Goal: Ask a question: Seek information or help from site administrators or community

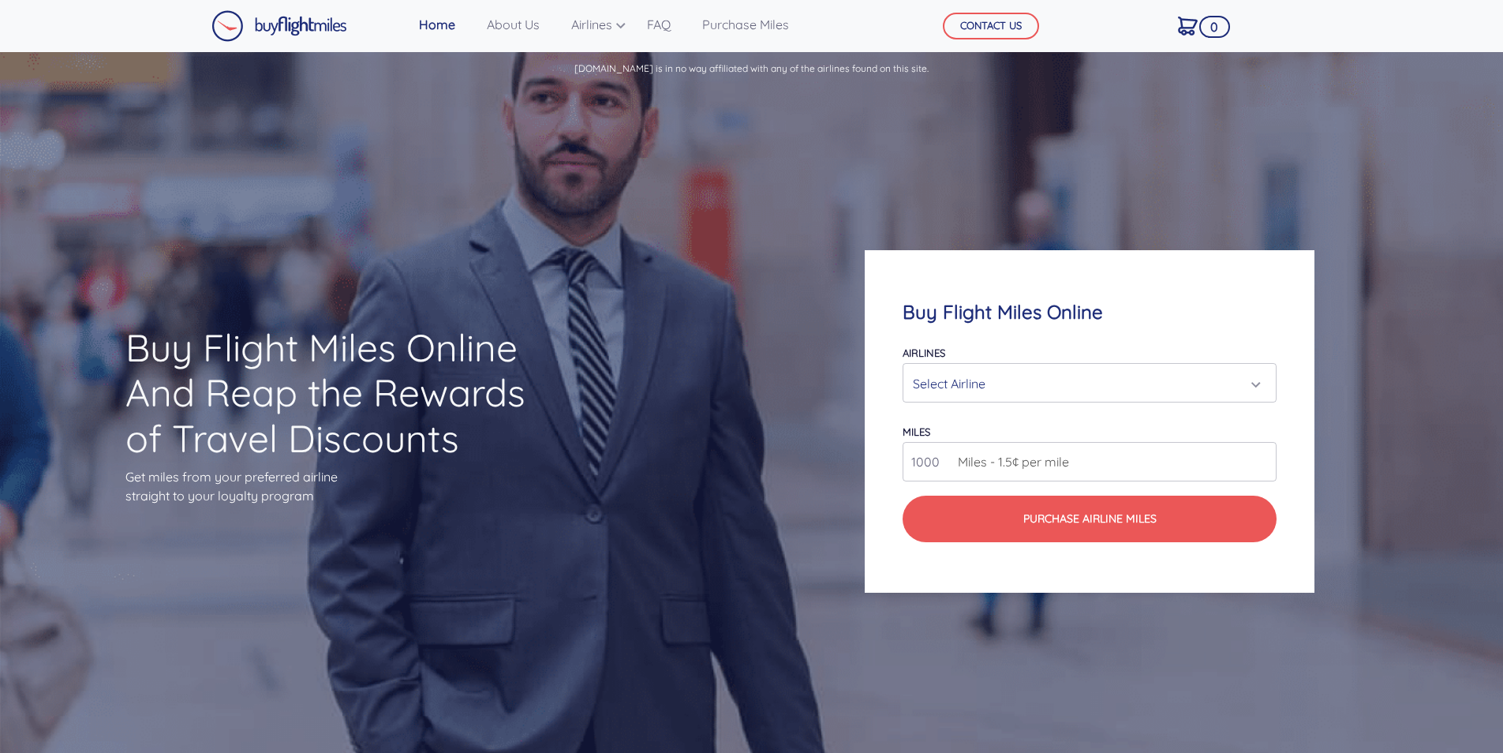
click at [1001, 384] on div "Select Airline" at bounding box center [1085, 384] width 344 height 30
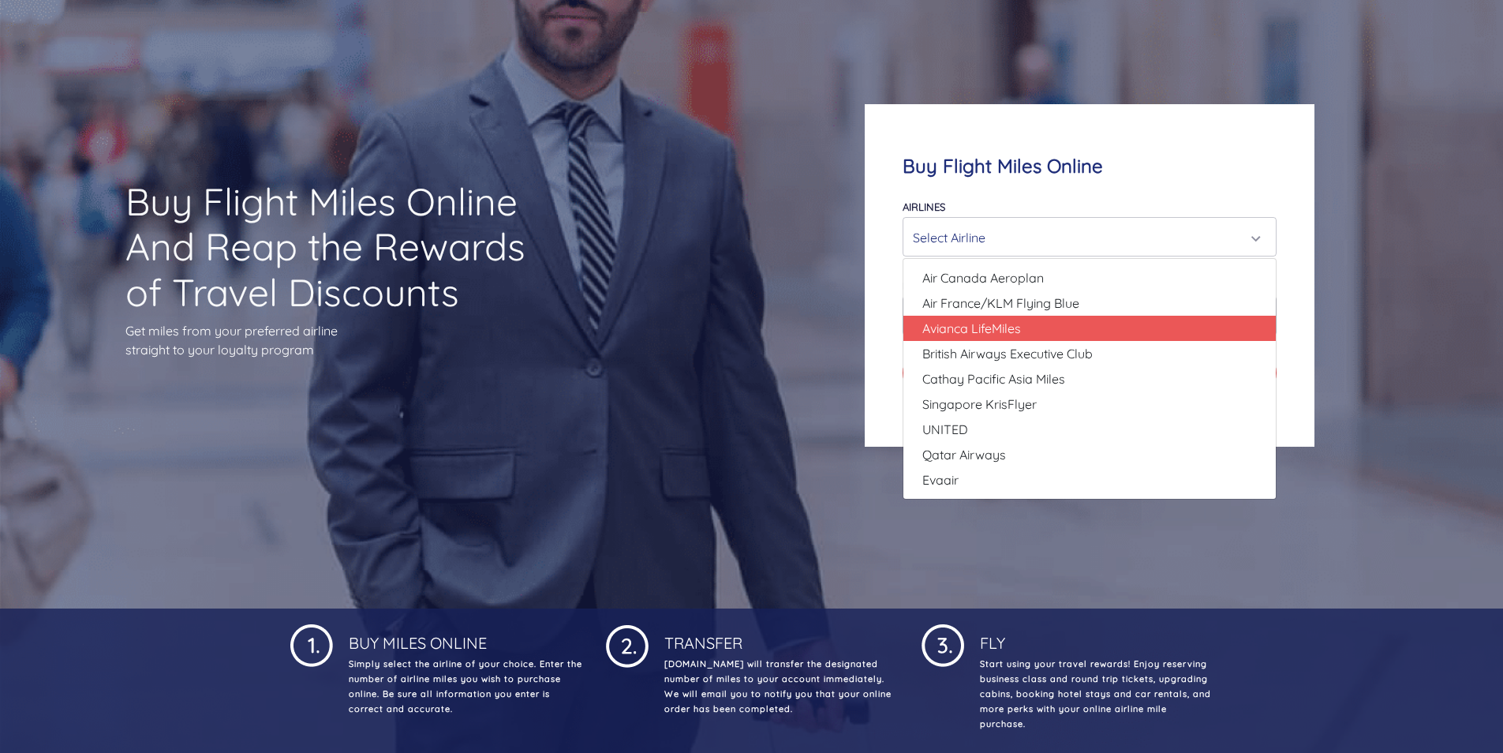
scroll to position [158, 0]
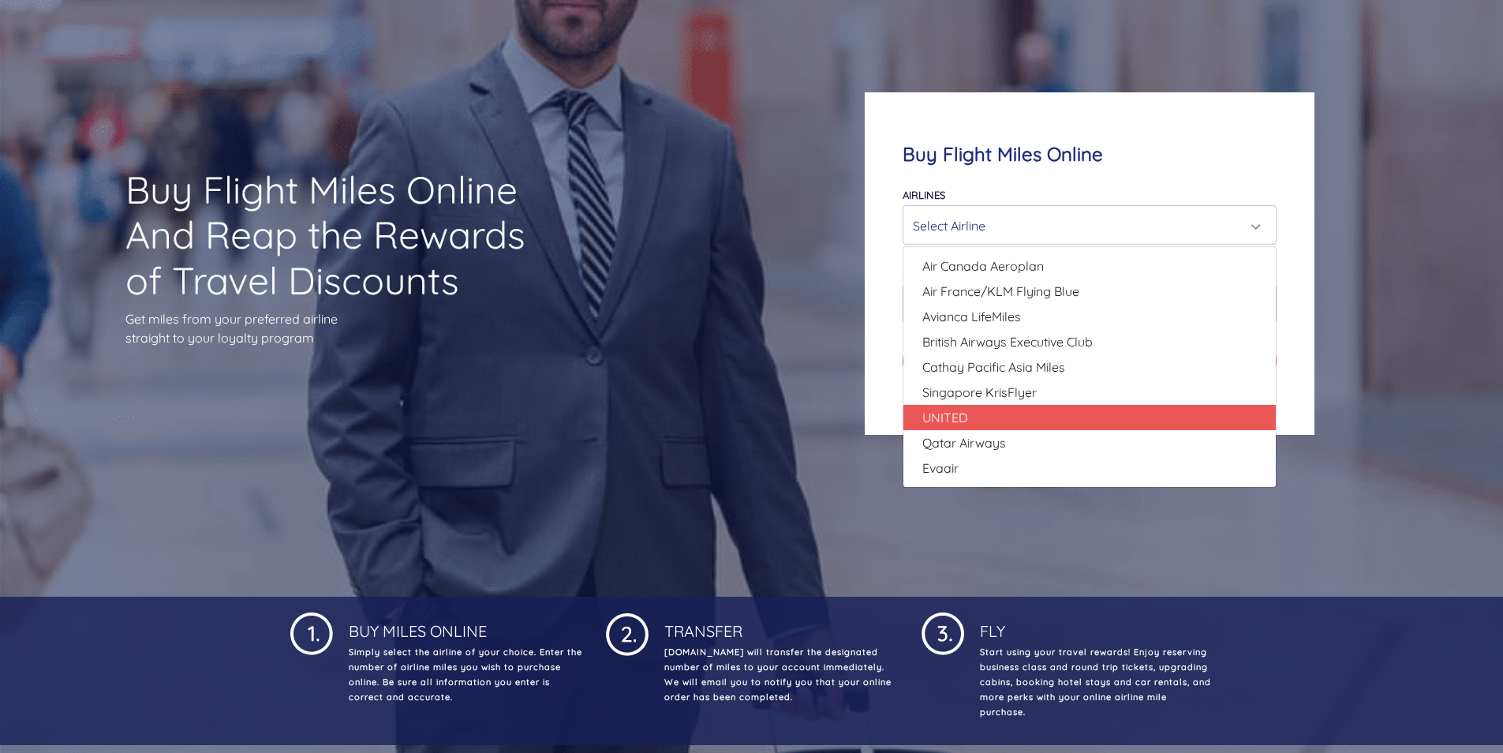
click at [1025, 424] on link "UNITED" at bounding box center [1090, 417] width 372 height 25
select select "UNITED"
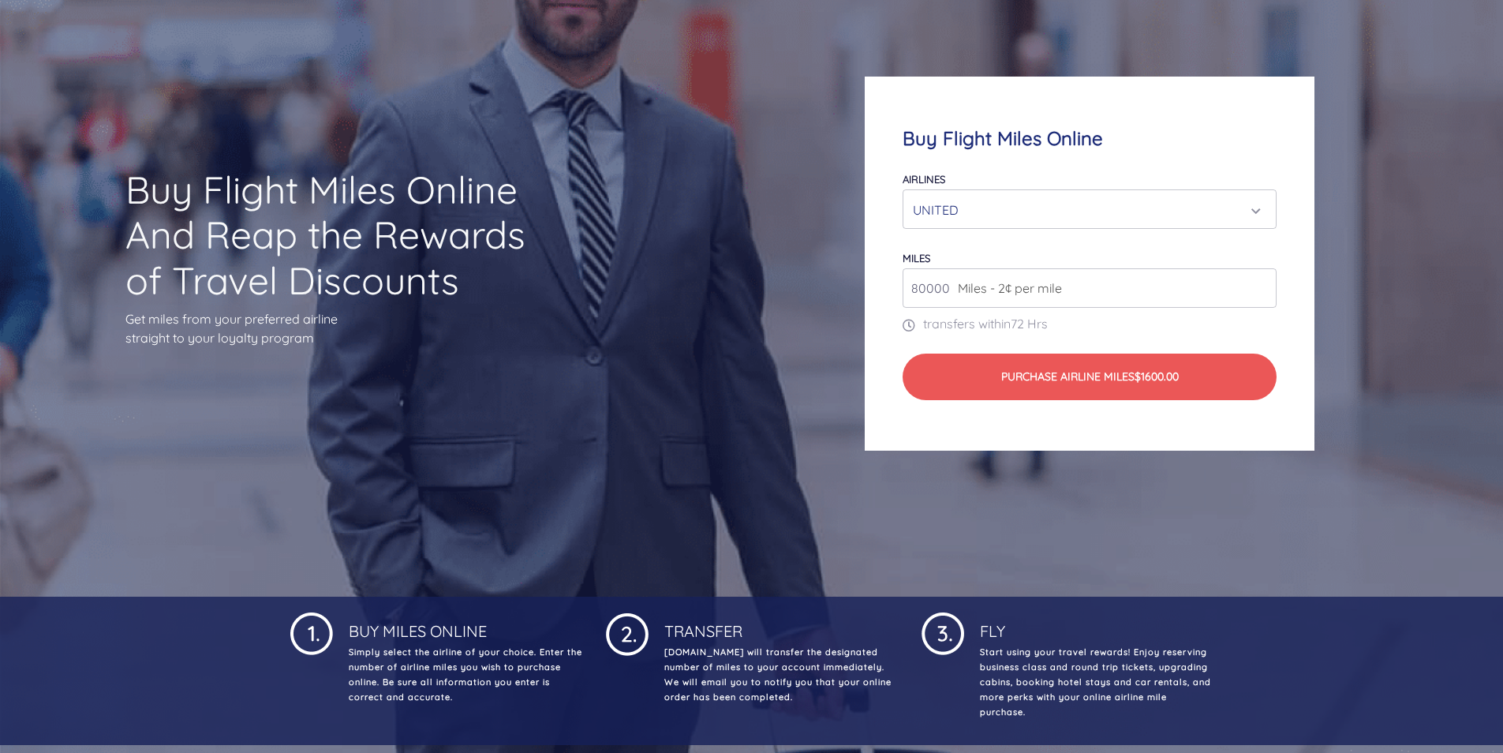
click at [1029, 294] on span "Miles - 2¢ per mile" at bounding box center [1006, 288] width 112 height 19
click at [1262, 290] on input "80000" at bounding box center [1090, 287] width 374 height 39
click at [1227, 287] on input "80000" at bounding box center [1090, 287] width 374 height 39
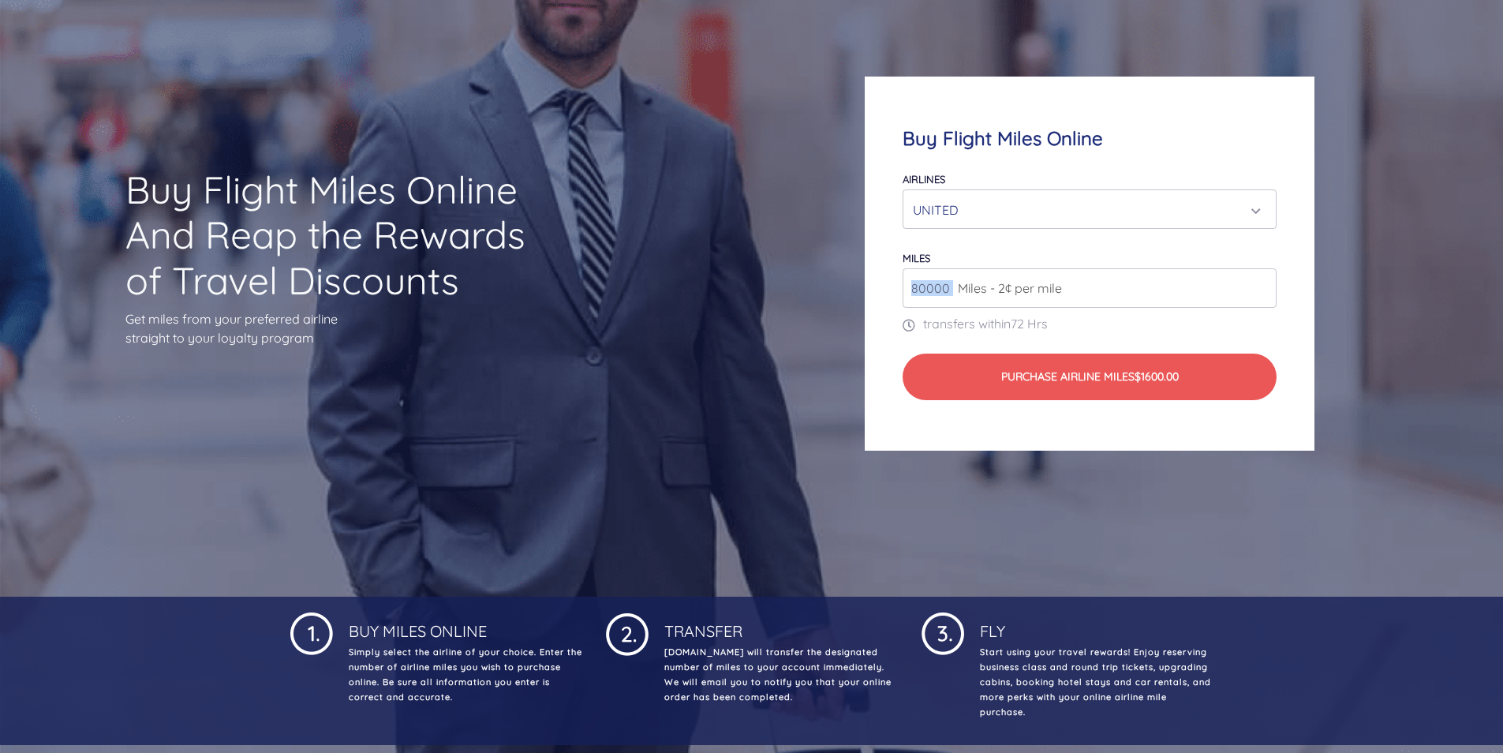
drag, startPoint x: 950, startPoint y: 290, endPoint x: 888, endPoint y: 298, distance: 62.7
click at [888, 298] on div "Buy Flight Miles Online Airlines Air Canada Aeroplan Air France/KLM Flying Blue…" at bounding box center [1090, 263] width 450 height 373
click at [1023, 329] on span "72 Hrs" at bounding box center [1029, 324] width 37 height 16
click at [945, 286] on input "80000" at bounding box center [1090, 287] width 374 height 39
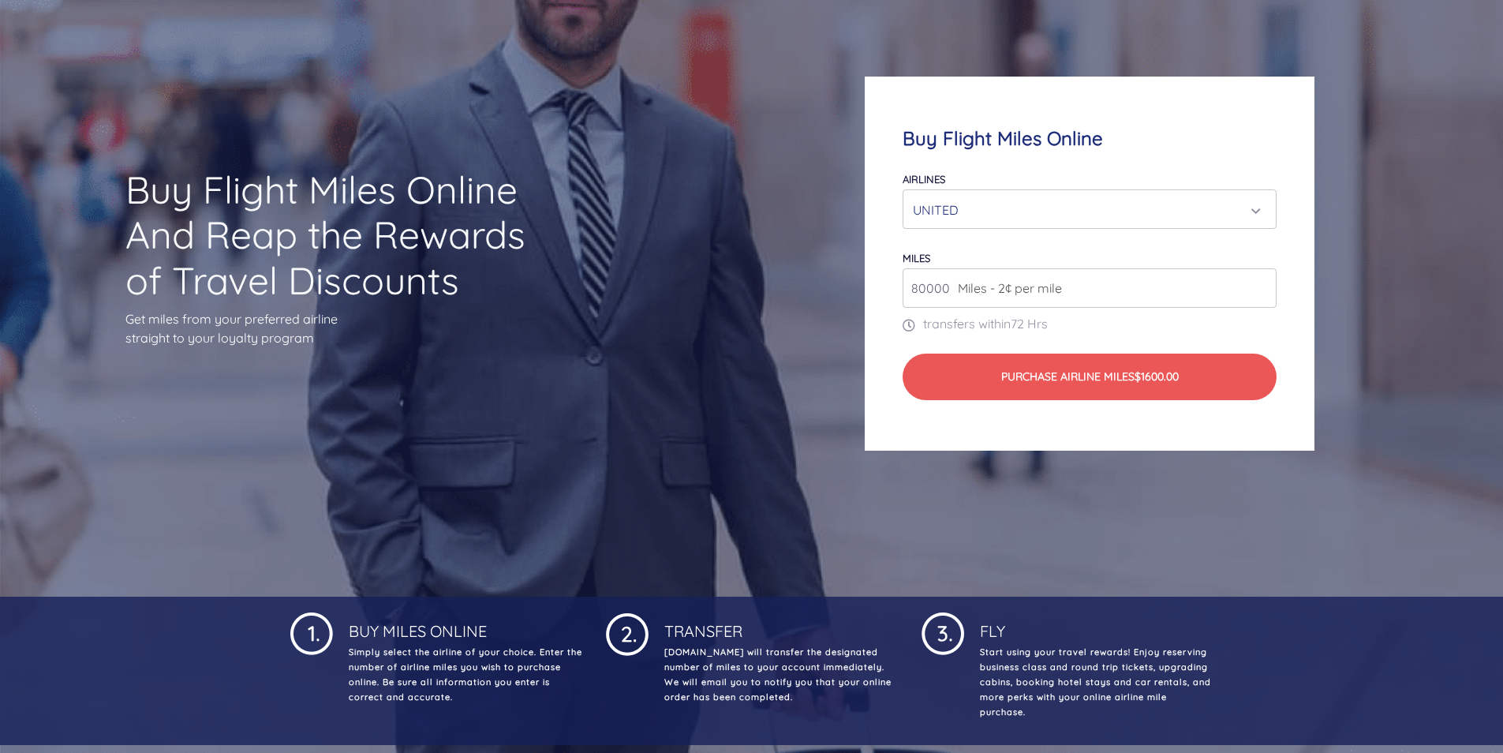
click at [1262, 292] on input "80000" at bounding box center [1090, 287] width 374 height 39
click at [1262, 284] on input "81000" at bounding box center [1090, 287] width 374 height 39
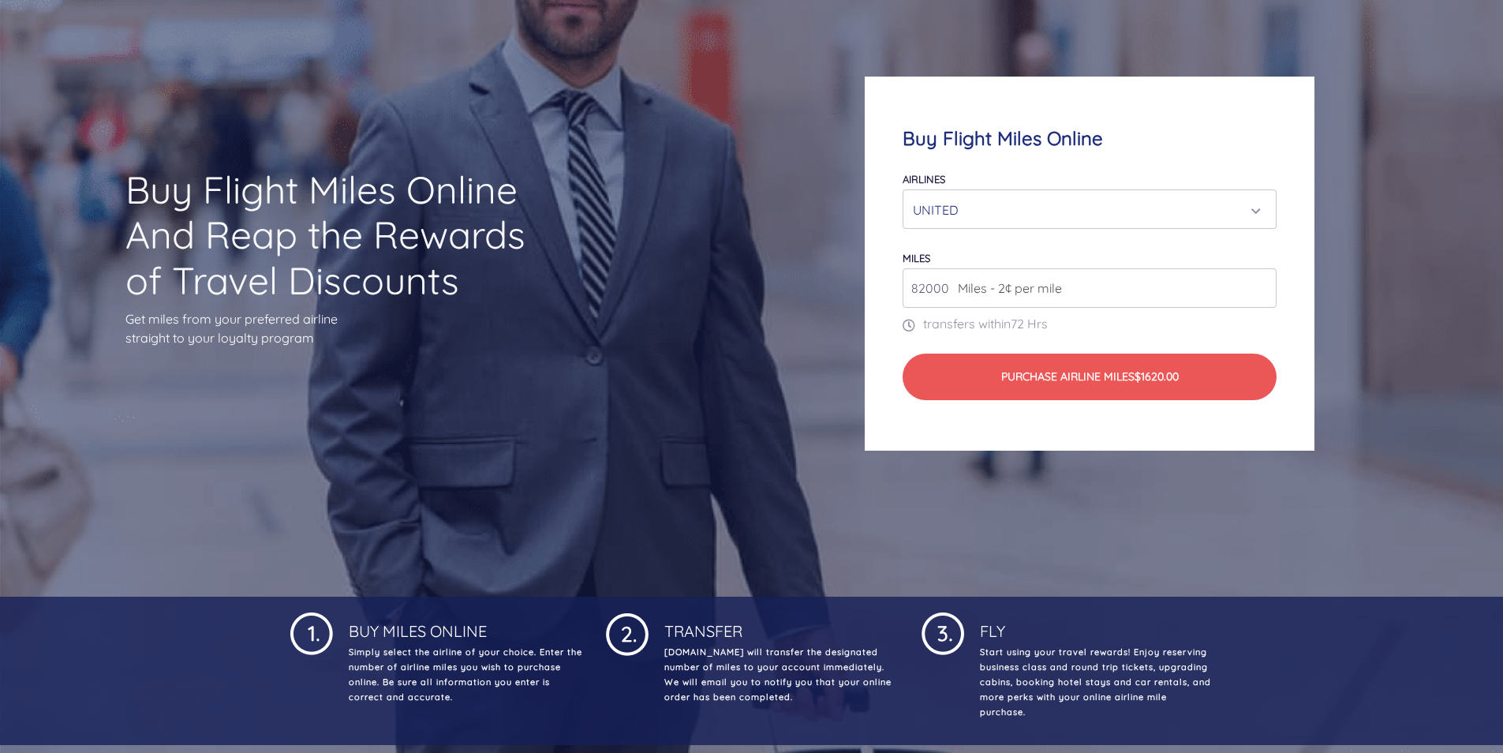
click at [1262, 284] on input "82000" at bounding box center [1090, 287] width 374 height 39
click at [1262, 284] on input "83000" at bounding box center [1090, 287] width 374 height 39
click at [1262, 283] on input "84000" at bounding box center [1090, 287] width 374 height 39
click at [1262, 283] on input "85000" at bounding box center [1090, 287] width 374 height 39
click at [1262, 283] on input "186000" at bounding box center [1090, 287] width 374 height 39
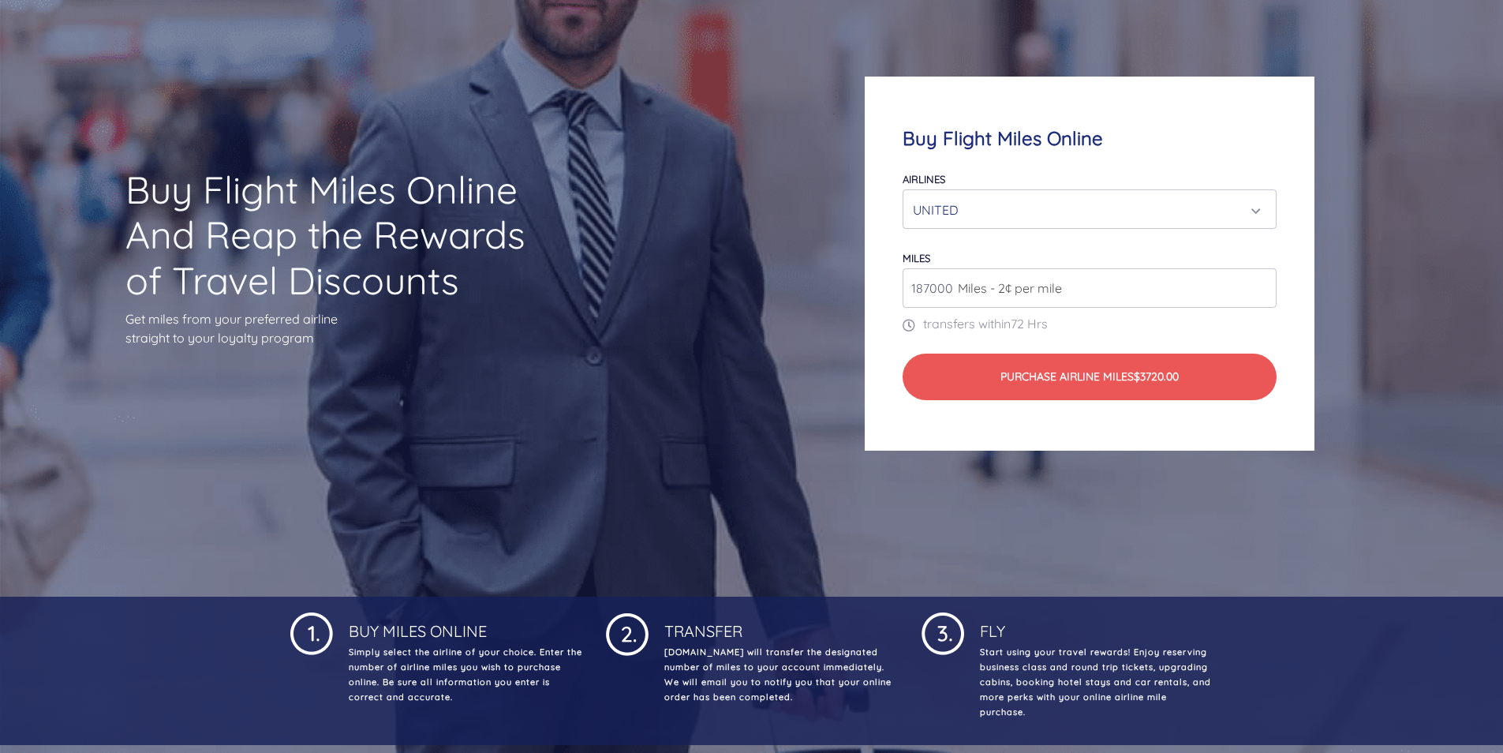
click at [1262, 283] on input "187000" at bounding box center [1090, 287] width 374 height 39
click at [1262, 283] on input "188000" at bounding box center [1090, 287] width 374 height 39
click at [1262, 283] on input "189000" at bounding box center [1090, 287] width 374 height 39
click at [1262, 283] on input "190000" at bounding box center [1090, 287] width 374 height 39
click at [1262, 283] on input "191000" at bounding box center [1090, 287] width 374 height 39
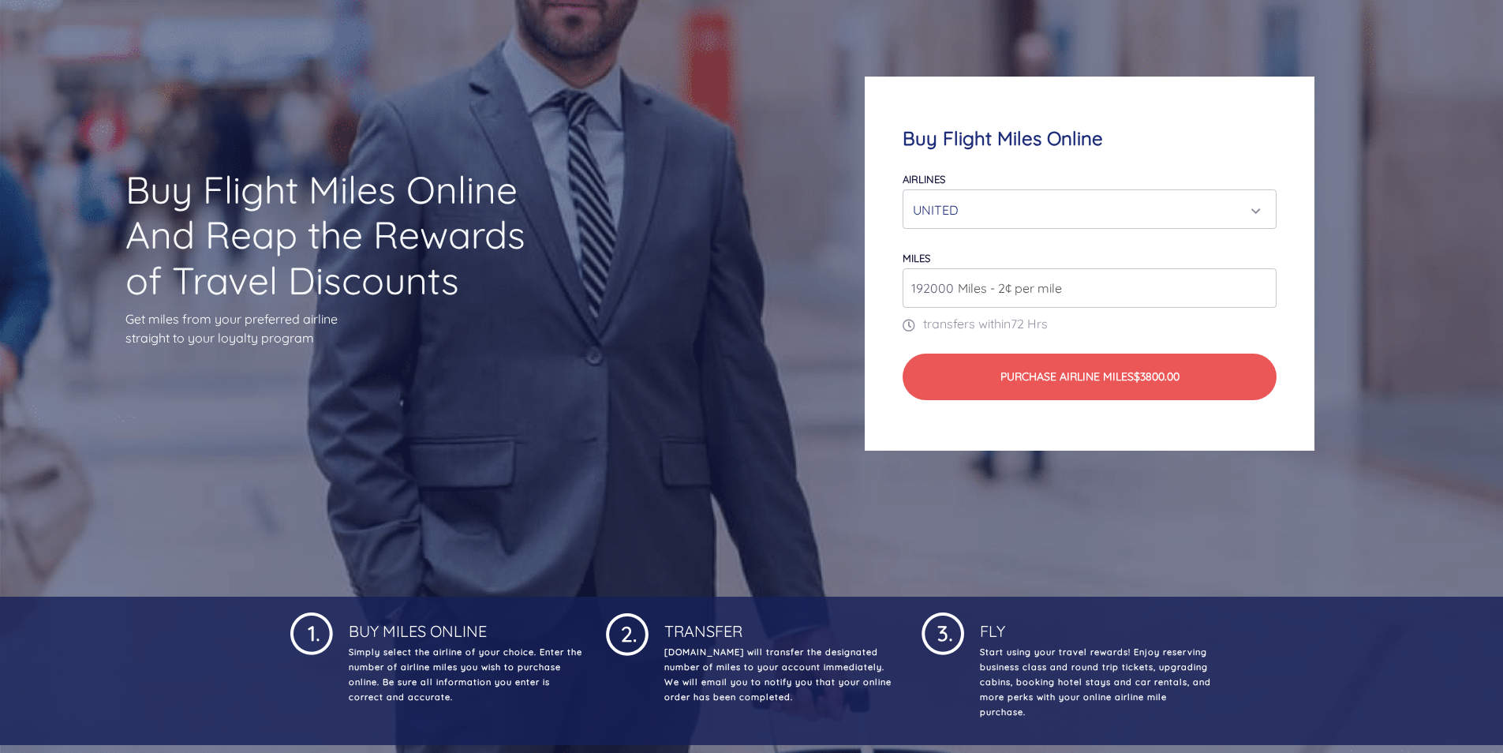
click at [1262, 283] on input "192000" at bounding box center [1090, 287] width 374 height 39
click at [1262, 283] on input "193000" at bounding box center [1090, 287] width 374 height 39
click at [1262, 283] on input "194000" at bounding box center [1090, 287] width 374 height 39
click at [1262, 283] on input "195000" at bounding box center [1090, 287] width 374 height 39
click at [1264, 283] on input "196000" at bounding box center [1090, 287] width 374 height 39
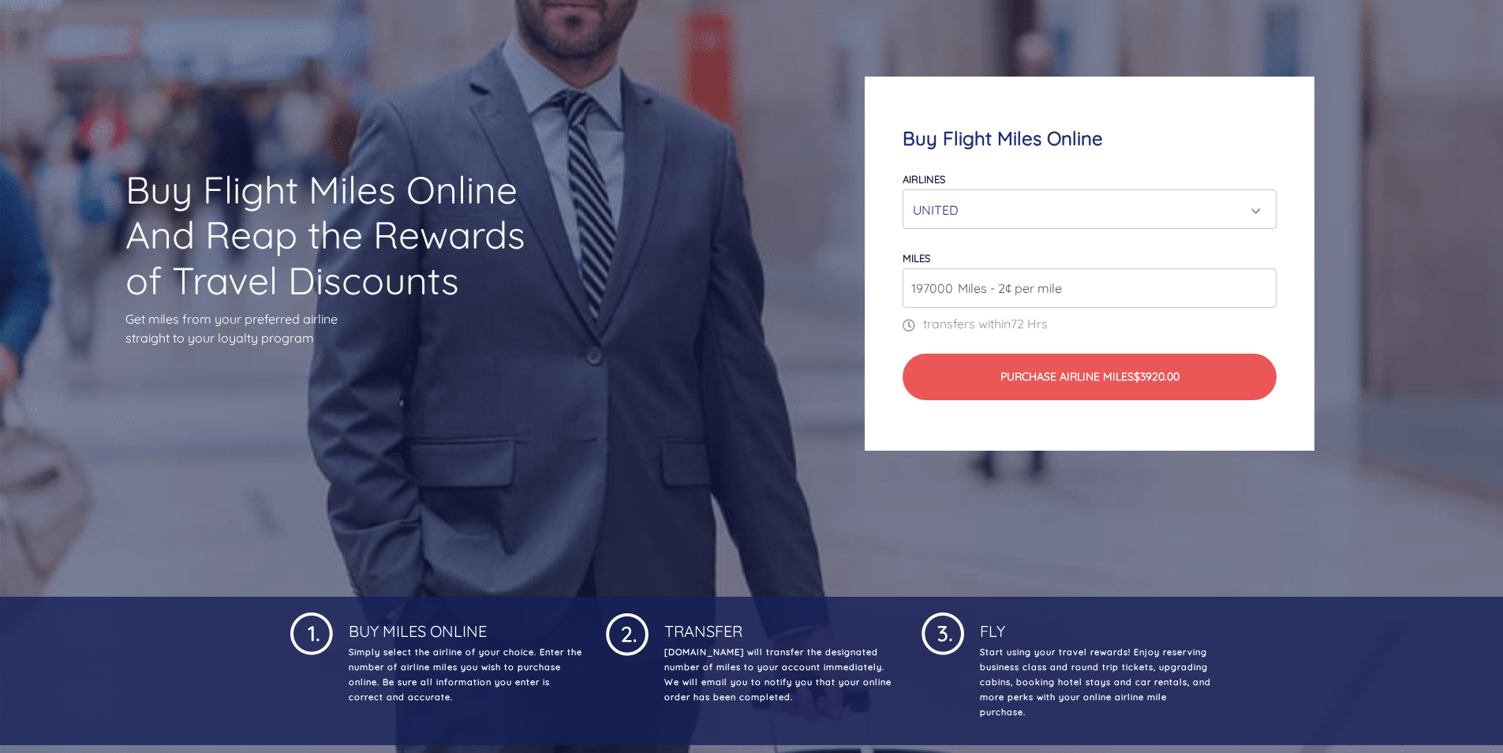
click at [1264, 283] on input "197000" at bounding box center [1090, 287] width 374 height 39
click at [1264, 283] on input "198000" at bounding box center [1090, 287] width 374 height 39
click at [1264, 283] on input "199000" at bounding box center [1090, 287] width 374 height 39
click at [1264, 283] on input "200000" at bounding box center [1090, 287] width 374 height 39
click at [1236, 325] on p "transfers within 72 Hrs" at bounding box center [1090, 323] width 374 height 19
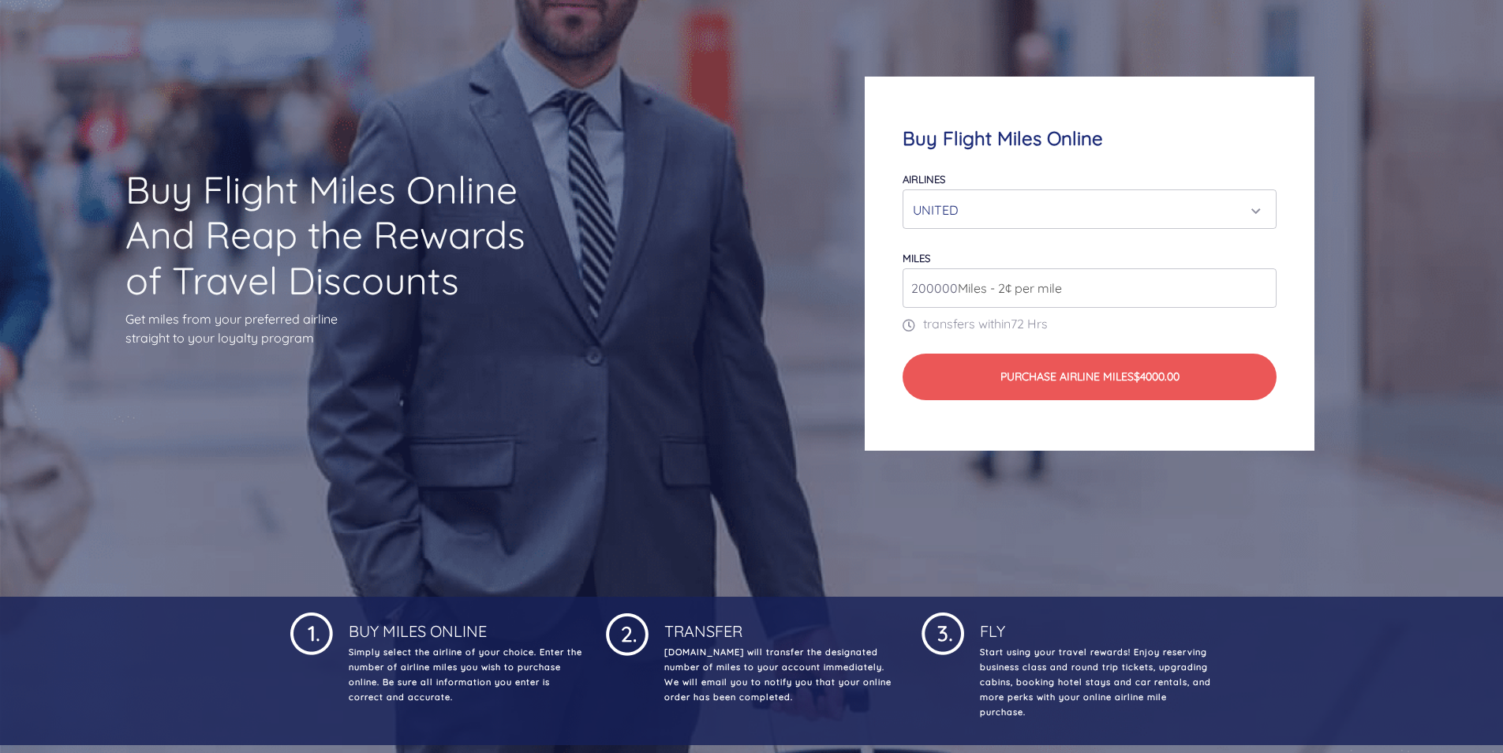
click at [957, 287] on span "Miles - 2¢ per mile" at bounding box center [1006, 288] width 112 height 19
click at [953, 289] on span "Miles - 2¢ per mile" at bounding box center [1006, 288] width 112 height 19
click at [953, 288] on span "Miles - 2¢ per mile" at bounding box center [1006, 288] width 112 height 19
click at [1237, 279] on input "200000" at bounding box center [1090, 287] width 374 height 39
click at [1263, 281] on input "1088000" at bounding box center [1090, 287] width 374 height 39
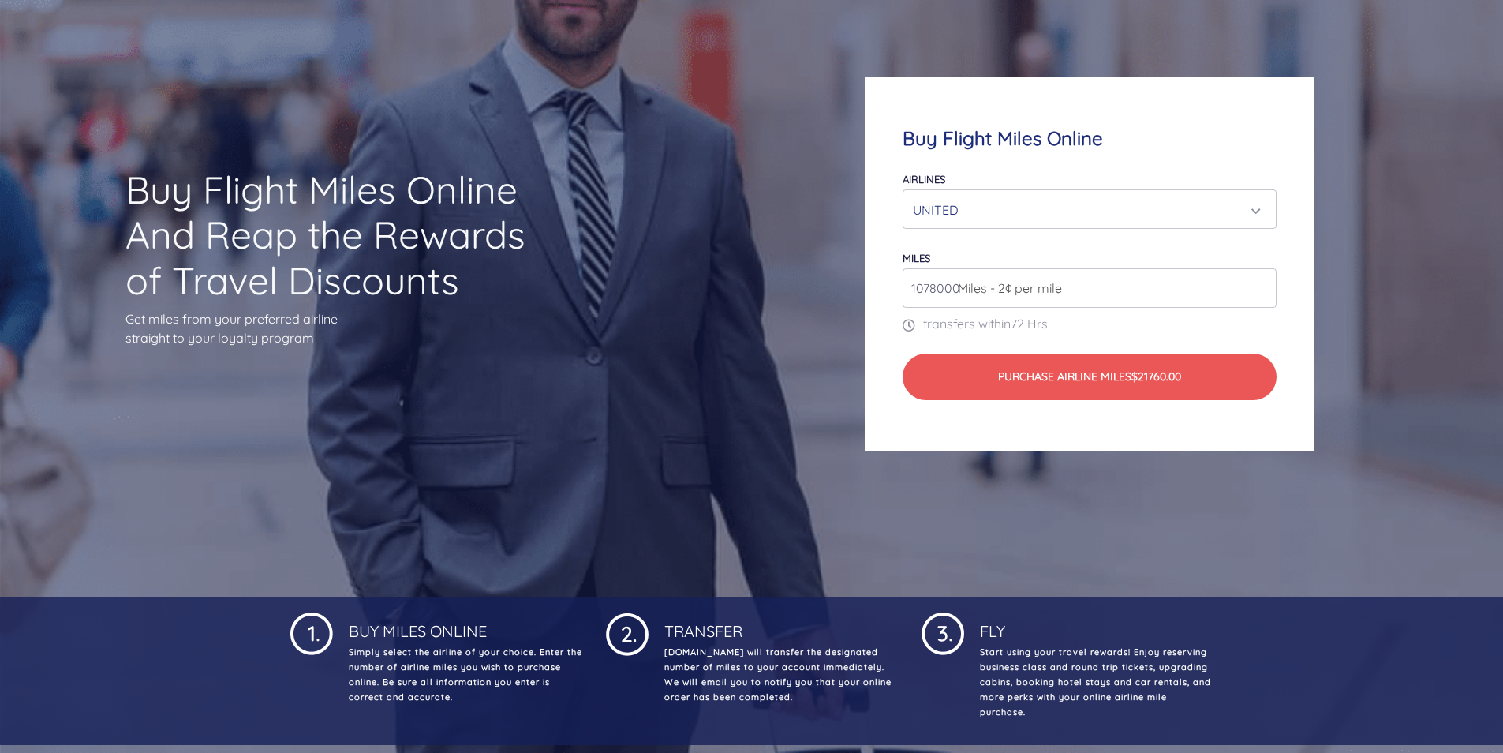
click at [1257, 293] on input "1078000" at bounding box center [1090, 287] width 374 height 39
click at [1257, 293] on input "1014000" at bounding box center [1090, 287] width 374 height 39
click at [1257, 293] on input "1013000" at bounding box center [1090, 287] width 374 height 39
click at [1257, 293] on input "1011000" at bounding box center [1090, 287] width 374 height 39
click at [1258, 293] on input "1010000" at bounding box center [1090, 287] width 374 height 39
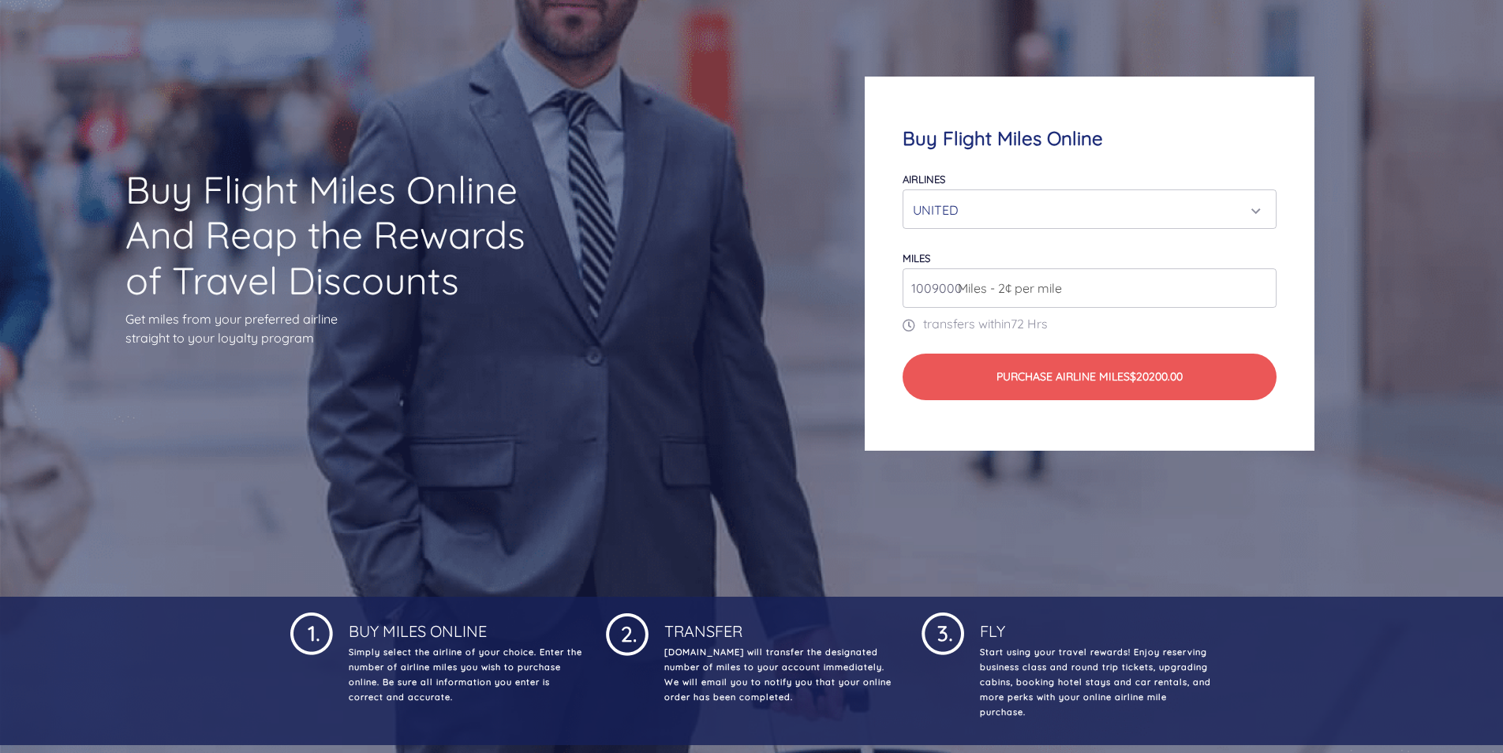
click at [1258, 293] on input "1009000" at bounding box center [1090, 287] width 374 height 39
click at [1258, 293] on input "1008000" at bounding box center [1090, 287] width 374 height 39
click at [1258, 293] on input "1007000" at bounding box center [1090, 287] width 374 height 39
click at [1258, 293] on input "1005000" at bounding box center [1090, 287] width 374 height 39
click at [1258, 293] on input "1004000" at bounding box center [1090, 287] width 374 height 39
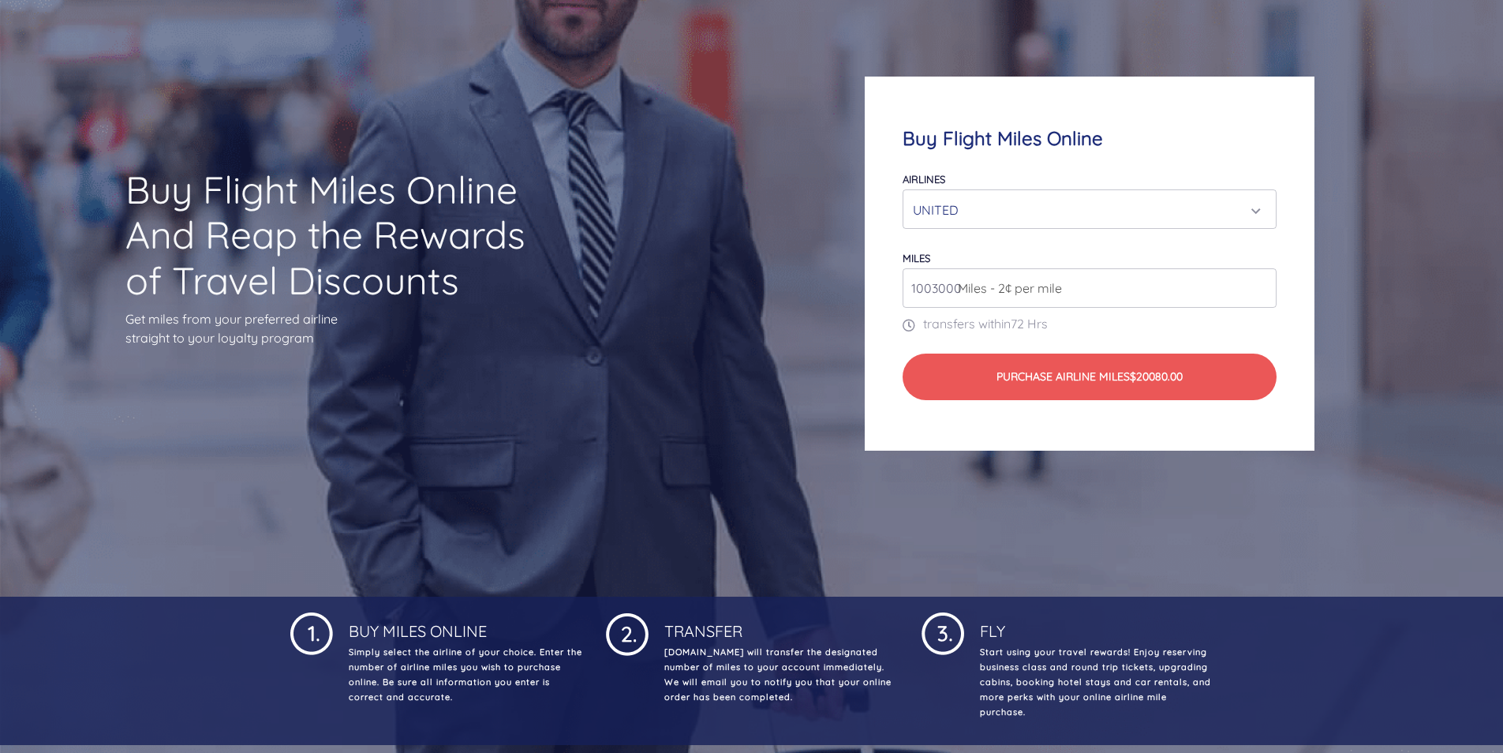
click at [1258, 293] on input "1003000" at bounding box center [1090, 287] width 374 height 39
click at [1258, 293] on input "1002000" at bounding box center [1090, 287] width 374 height 39
click at [1258, 293] on input "1001000" at bounding box center [1090, 287] width 374 height 39
type input "1000000"
click at [1258, 293] on input "1000000" at bounding box center [1090, 287] width 374 height 39
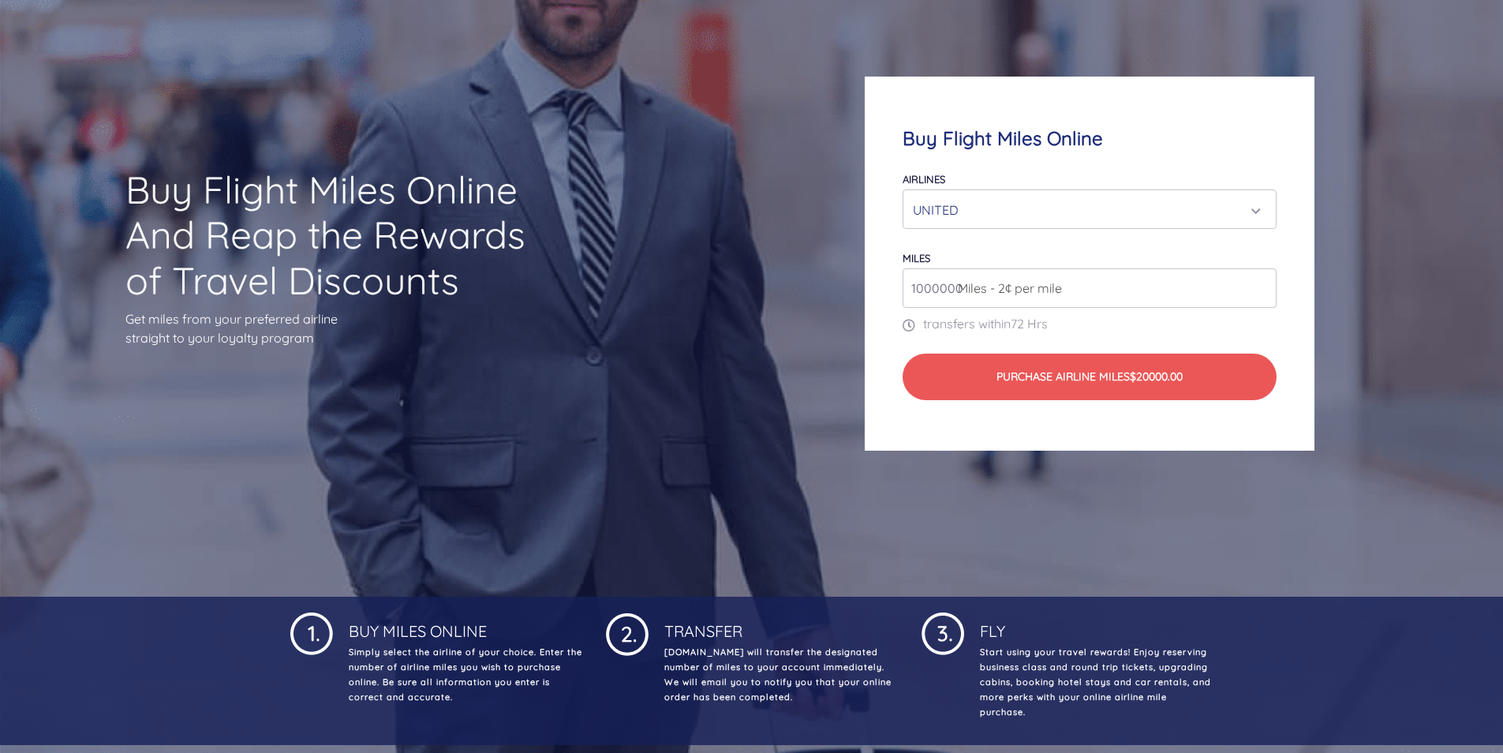
click at [1183, 321] on p "transfers within 72 Hrs" at bounding box center [1090, 323] width 374 height 19
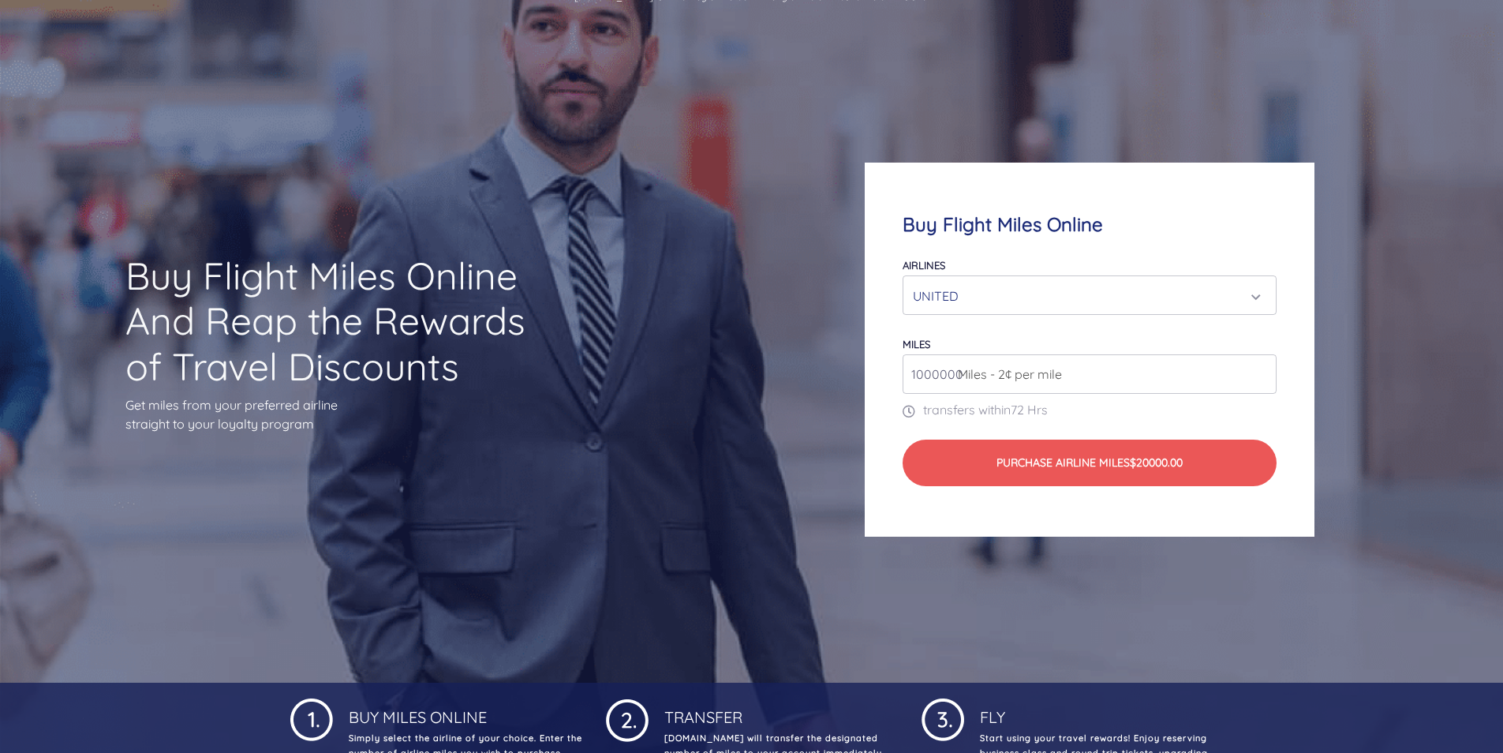
scroll to position [0, 0]
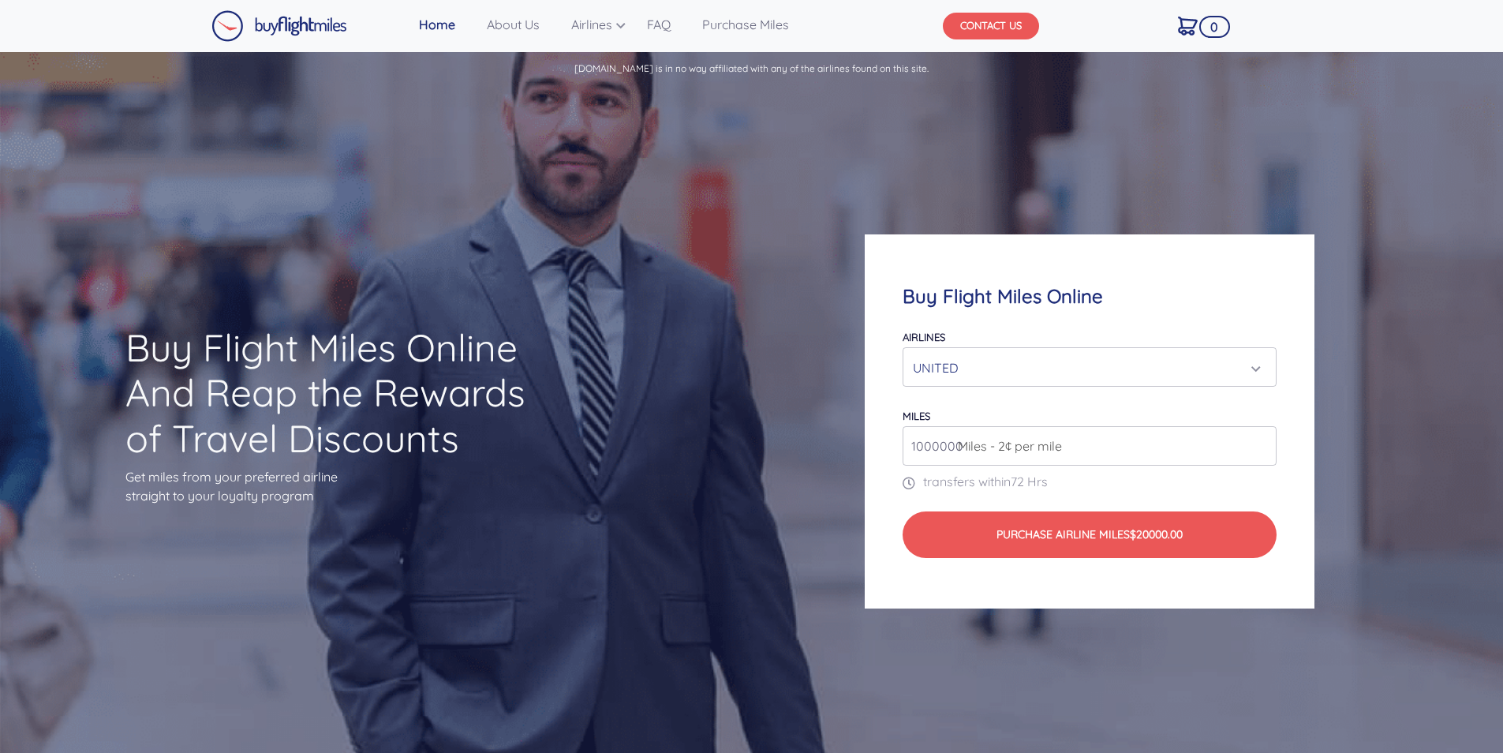
click at [984, 23] on button "CONTACT US" at bounding box center [991, 26] width 96 height 27
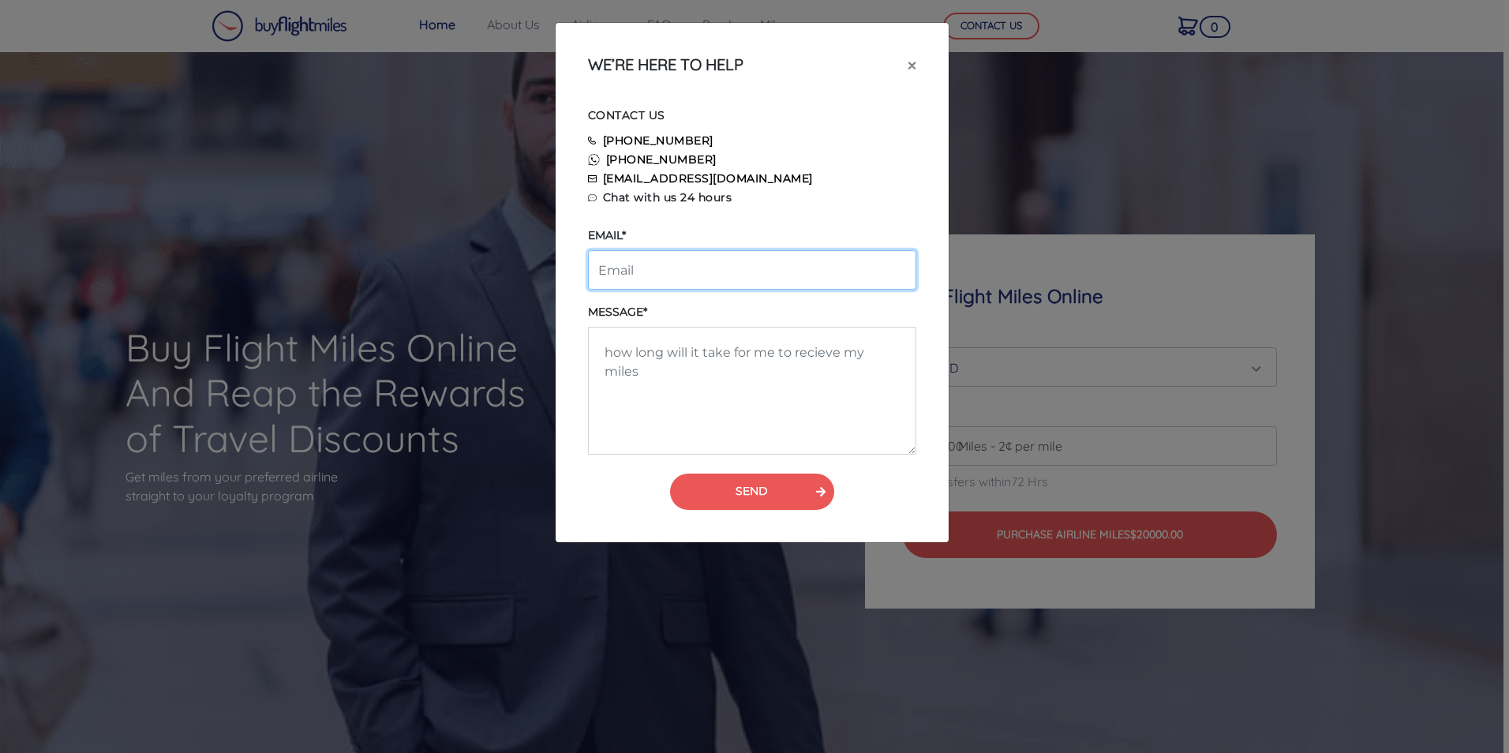
click at [803, 268] on input "email" at bounding box center [752, 269] width 328 height 39
type input "[EMAIL_ADDRESS][DOMAIN_NAME]"
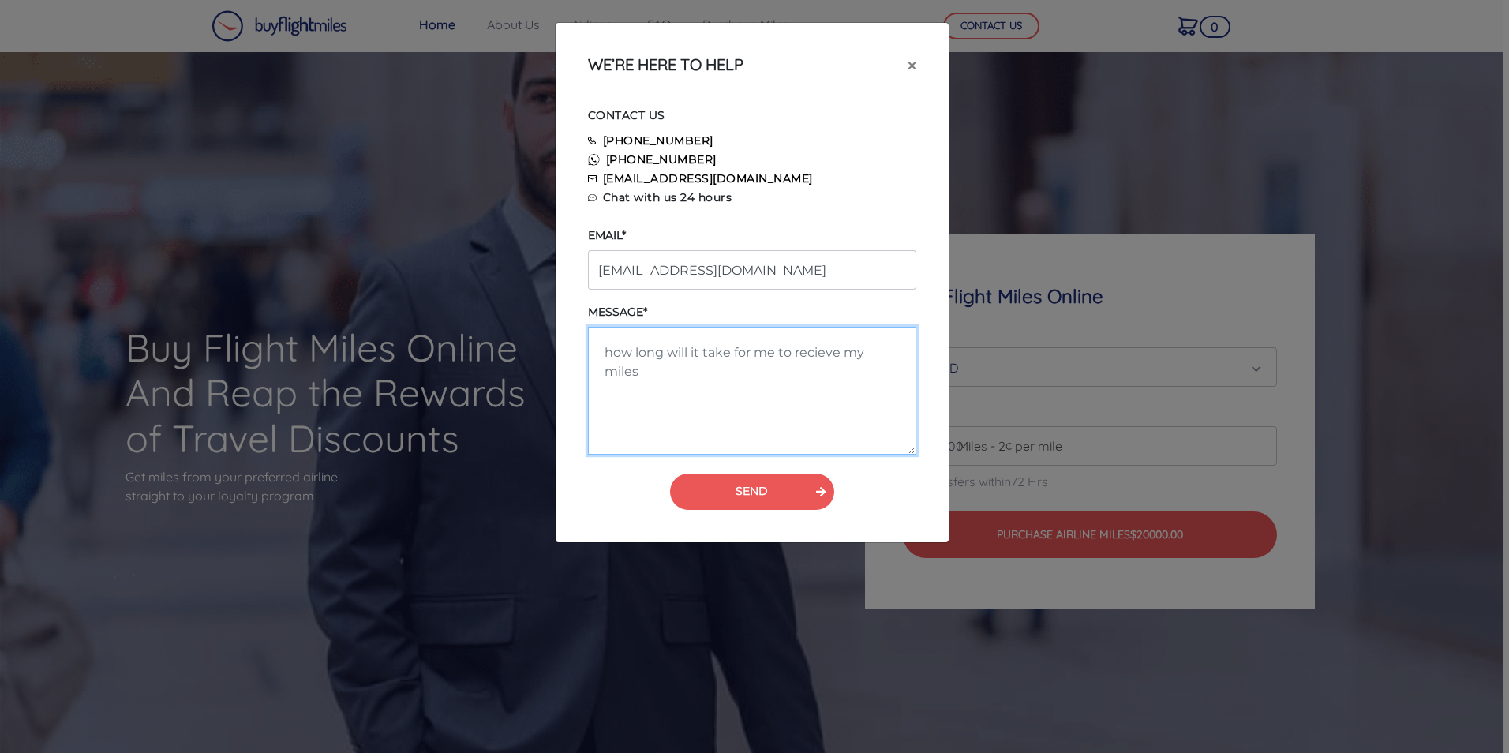
click at [716, 382] on textarea at bounding box center [752, 391] width 328 height 128
type textarea "2"
type textarea "1"
type textarea "if purchase 1m any discounts?"
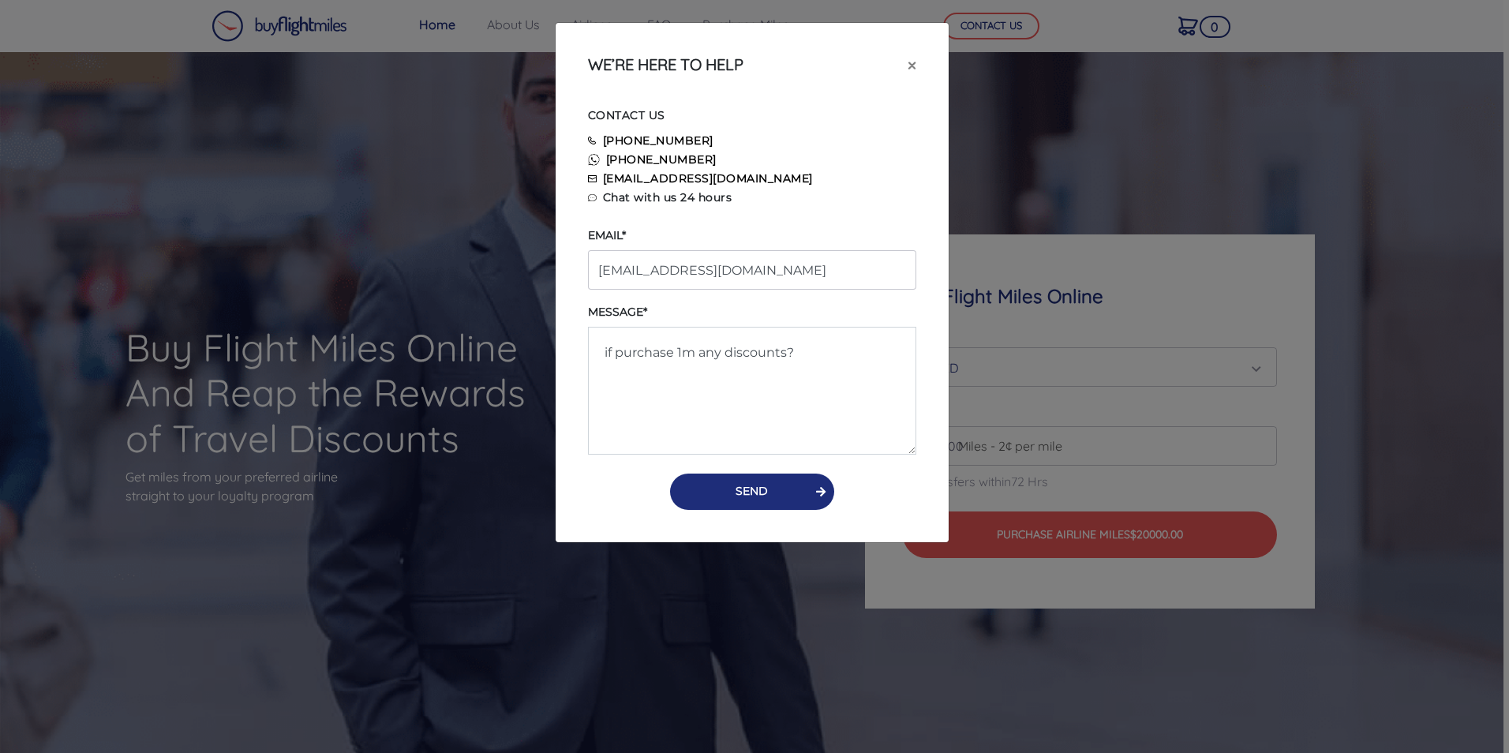
click at [796, 492] on button "SEND" at bounding box center [752, 492] width 164 height 36
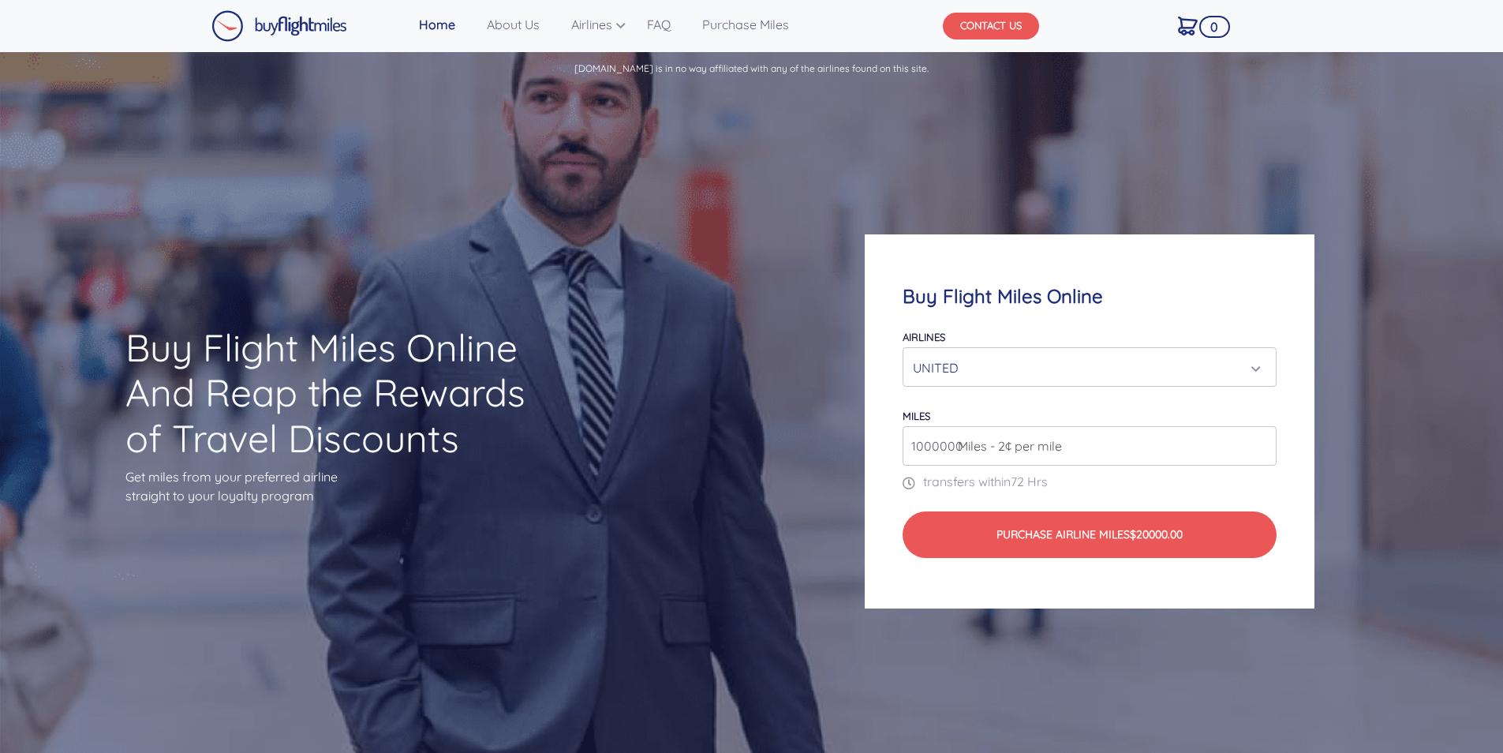
click at [1005, 26] on button "CONTACT US" at bounding box center [991, 26] width 96 height 27
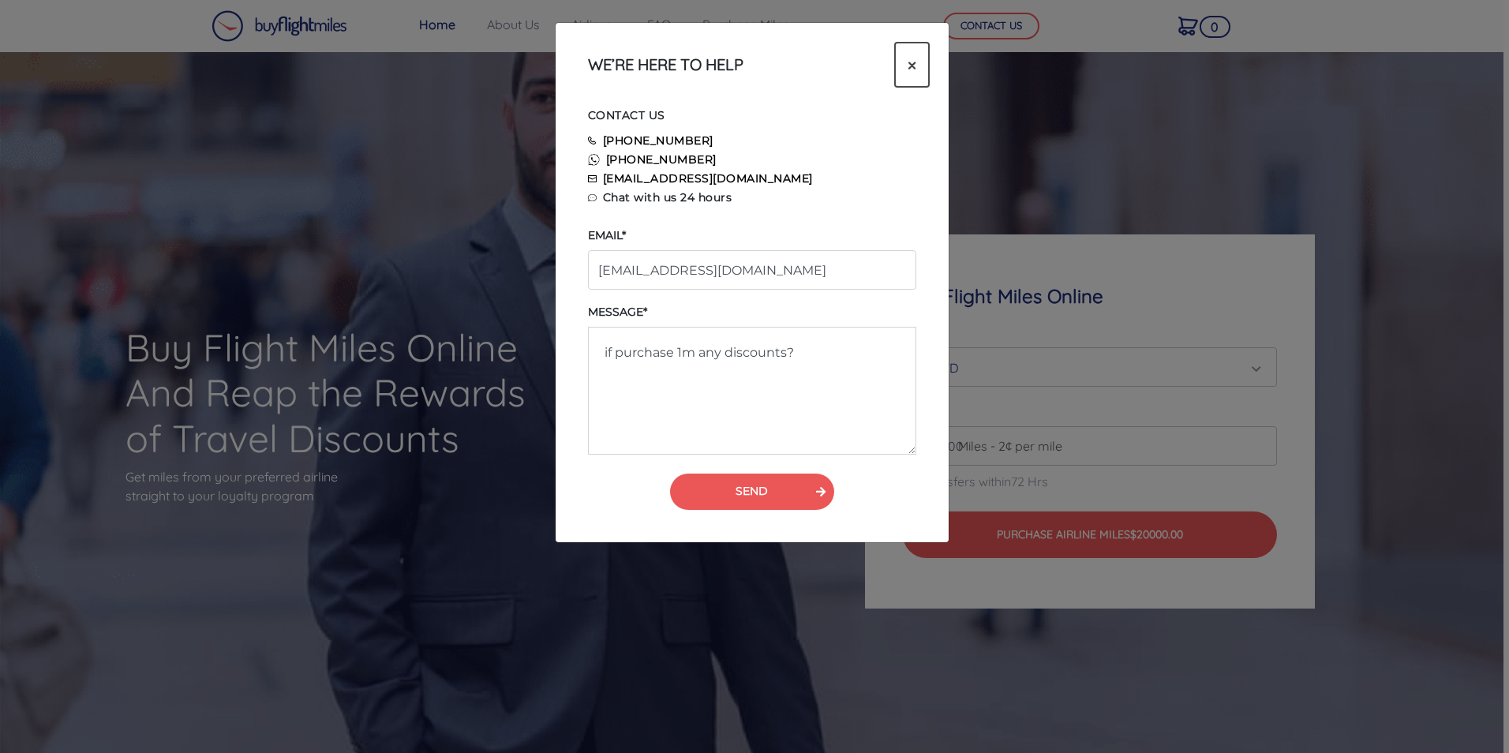
click at [912, 63] on span "×" at bounding box center [912, 65] width 9 height 24
